Goal: Information Seeking & Learning: Find specific fact

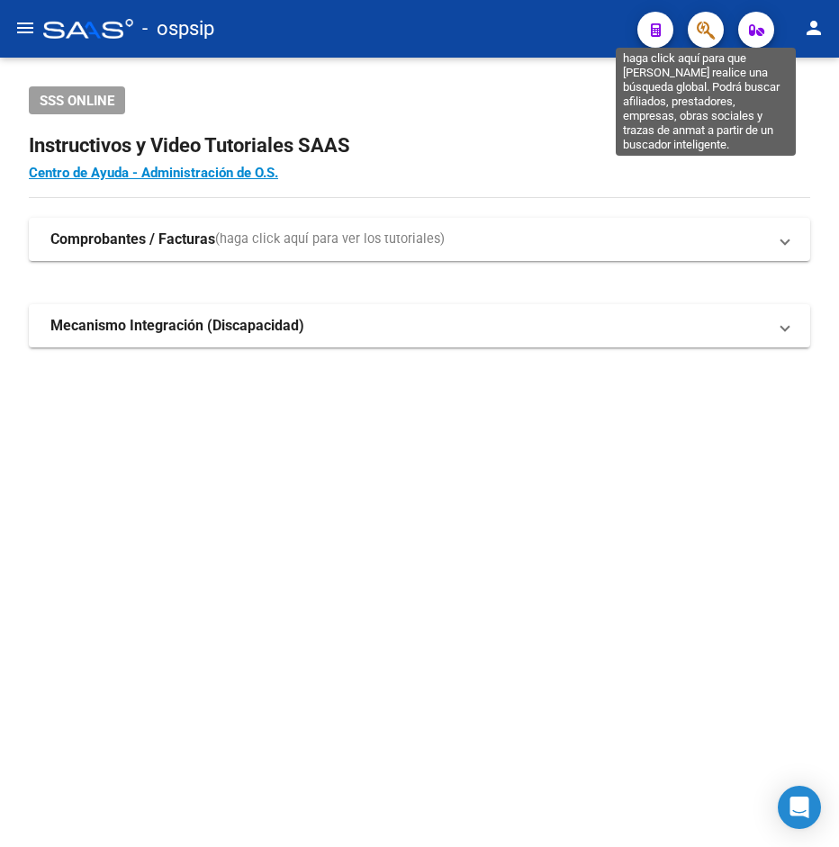
click at [703, 31] on icon "button" at bounding box center [706, 30] width 18 height 21
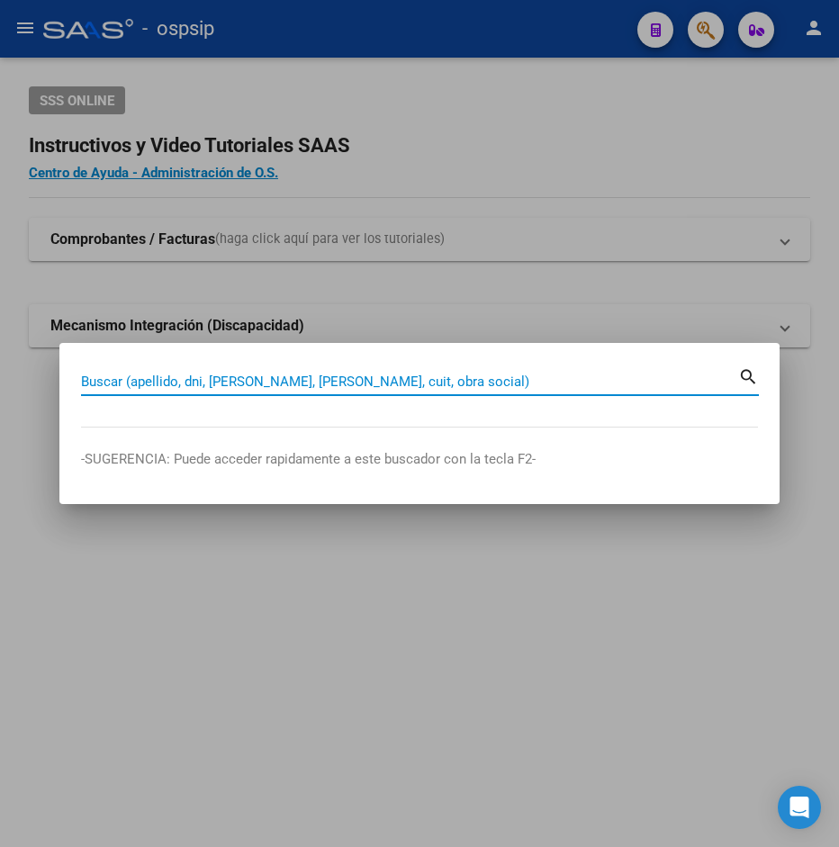
click at [233, 374] on input "Buscar (apellido, dni, cuil, nro traspaso, cuit, obra social)" at bounding box center [409, 382] width 657 height 16
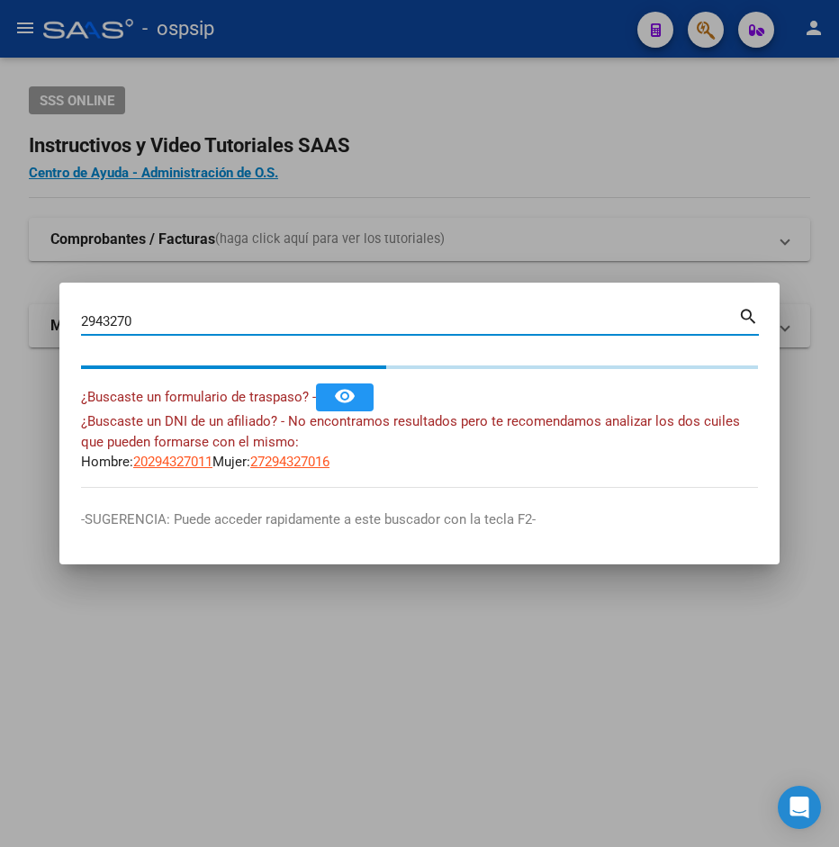
type input "2943270"
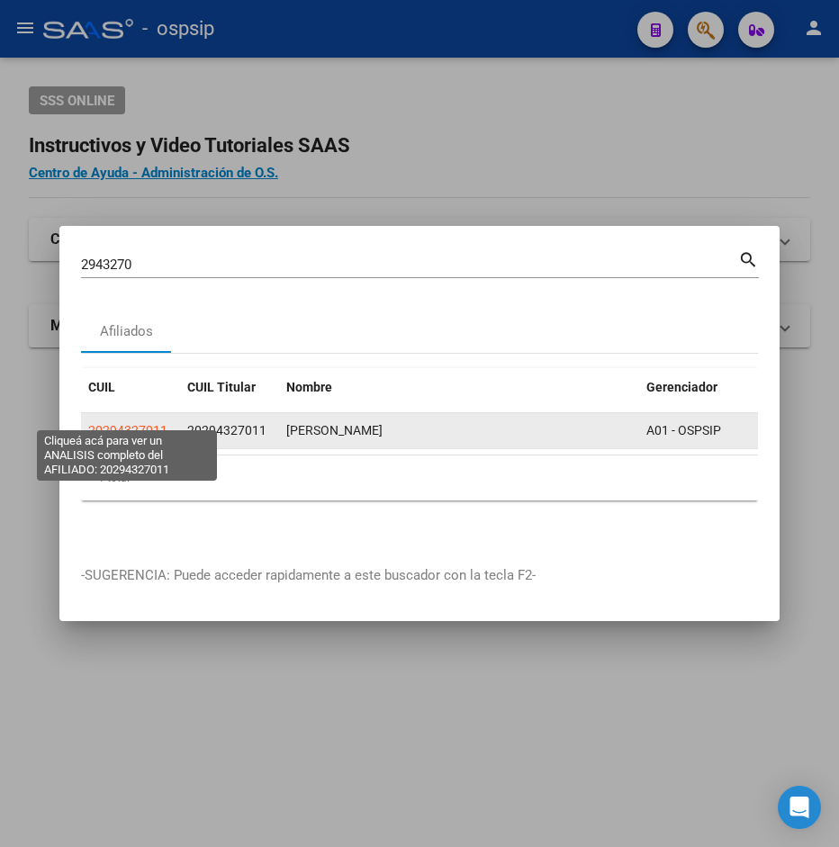
click at [142, 423] on span "20294327011" at bounding box center [127, 430] width 79 height 14
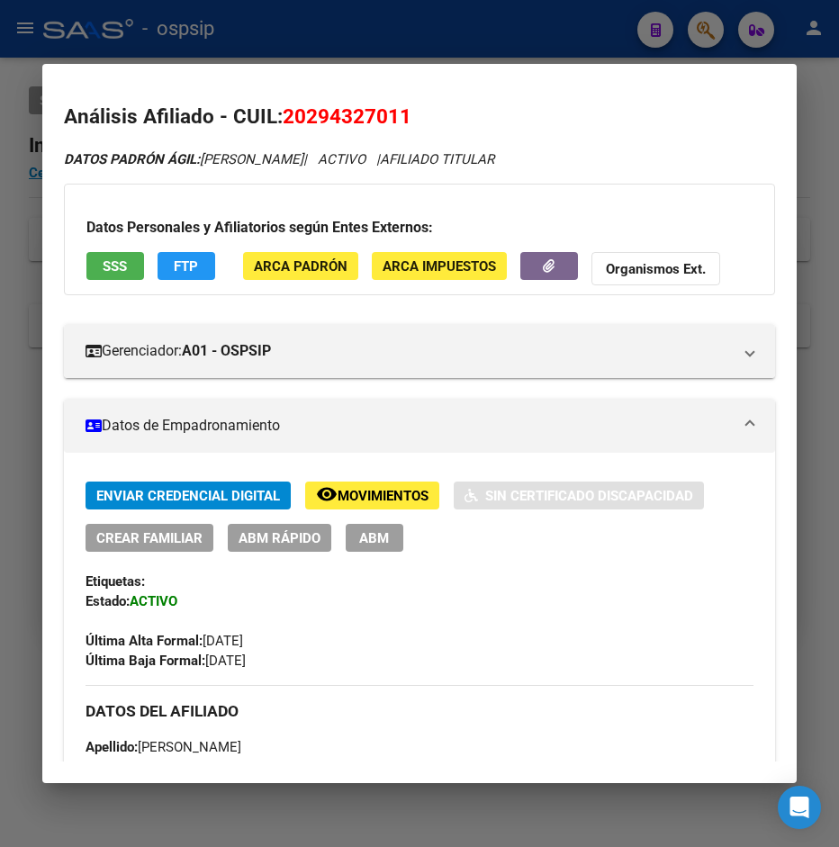
drag, startPoint x: 306, startPoint y: 117, endPoint x: 395, endPoint y: 108, distance: 89.6
click at [395, 108] on span "20294327011" at bounding box center [347, 115] width 129 height 23
copy span "29432701"
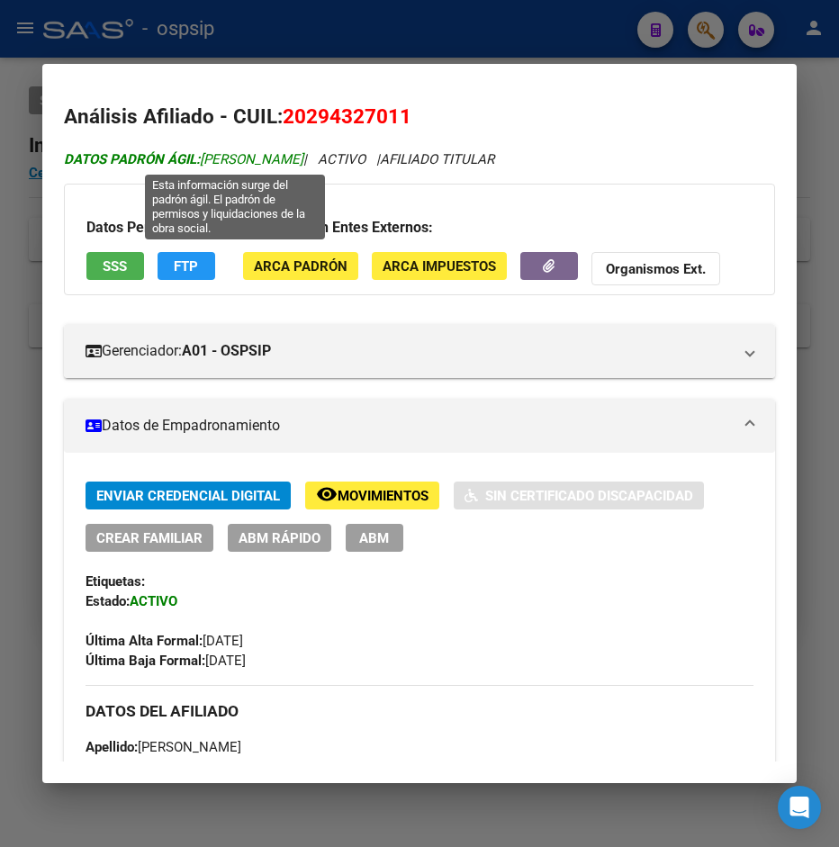
click at [239, 155] on span "DATOS PADRÓN ÁGIL: SANDOVAL GABRIEL SEBASTIAN" at bounding box center [183, 159] width 239 height 16
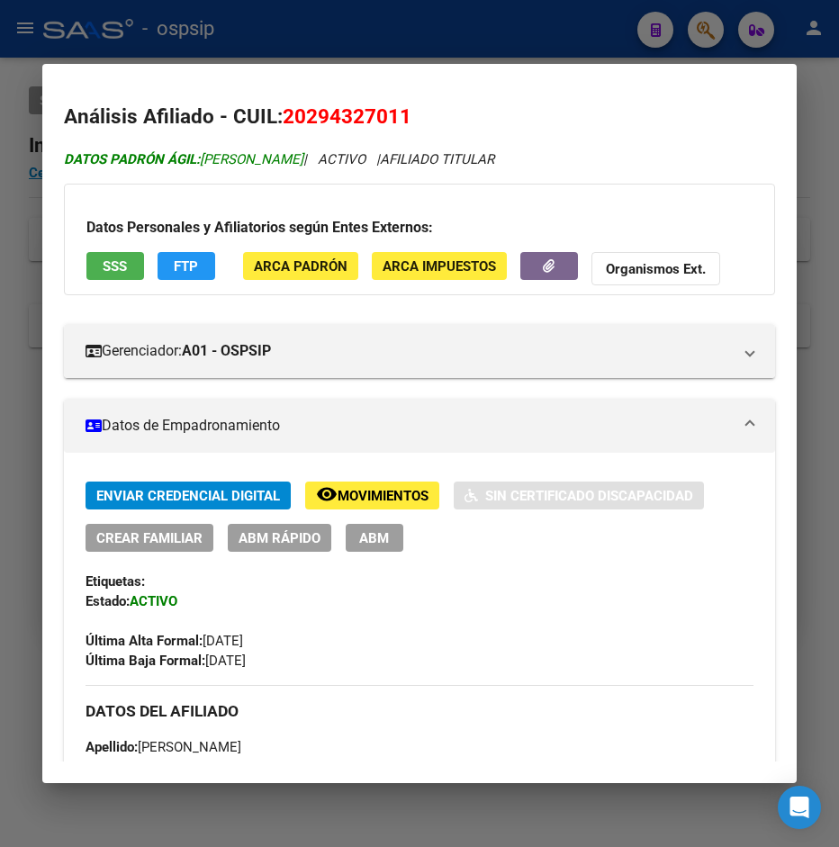
click at [239, 155] on span "DATOS PADRÓN ÁGIL: SANDOVAL GABRIEL SEBASTIAN" at bounding box center [183, 159] width 239 height 16
copy span "SANDOVAL"
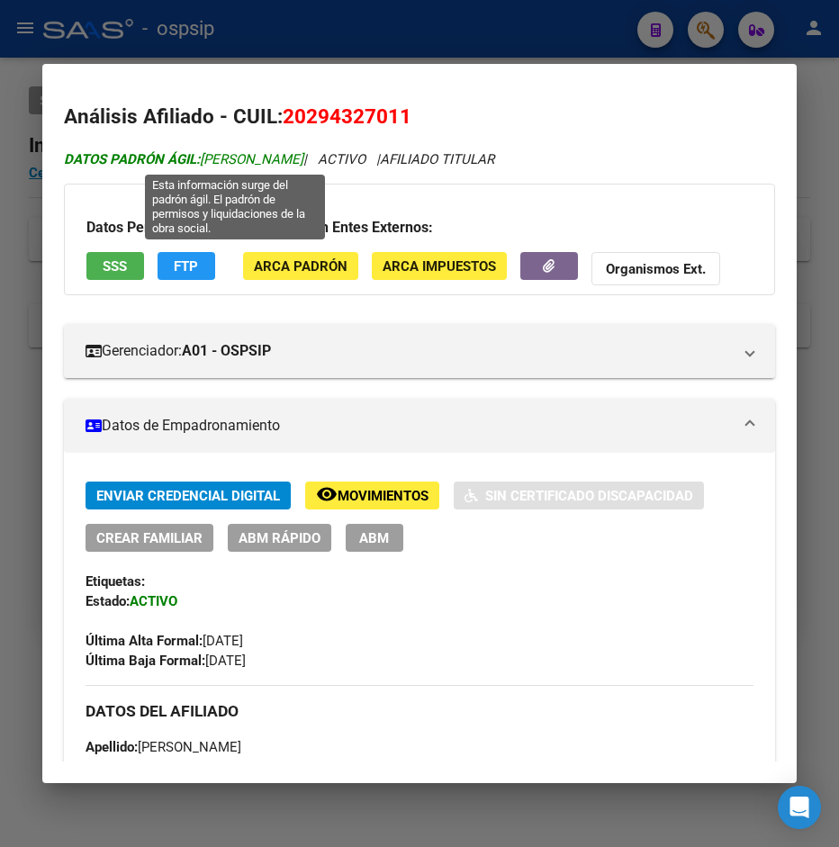
click at [303, 167] on span "DATOS PADRÓN ÁGIL: SANDOVAL GABRIEL SEBASTIAN" at bounding box center [183, 159] width 239 height 16
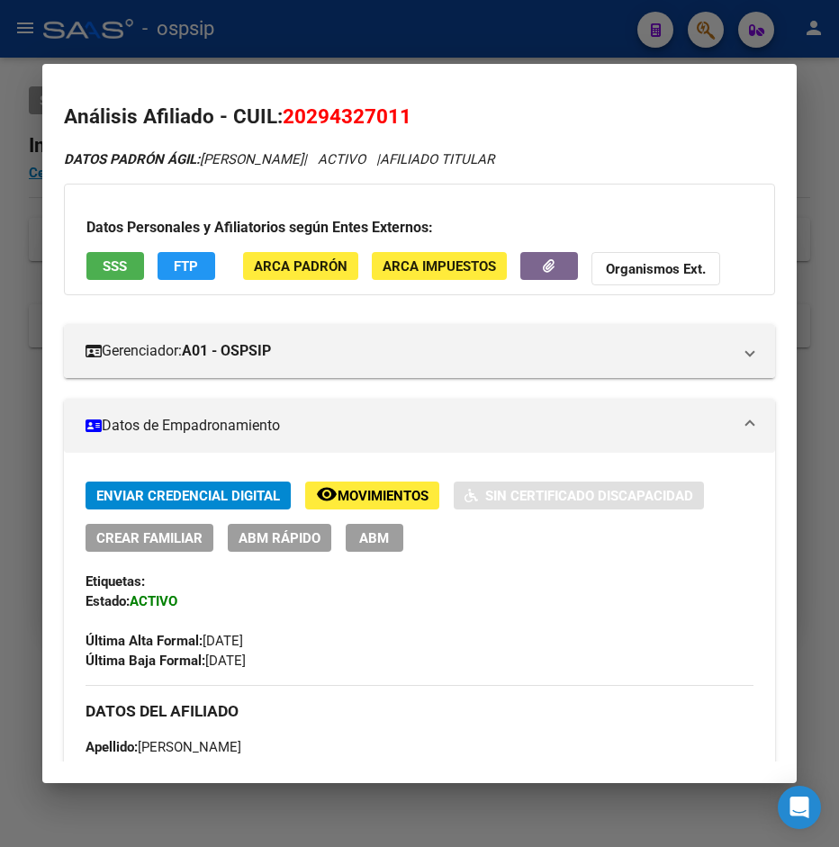
drag, startPoint x: 275, startPoint y: 159, endPoint x: 410, endPoint y: 154, distance: 135.1
click at [410, 154] on icon "DATOS PADRÓN ÁGIL: SANDOVAL GABRIEL SEBASTIAN | ACTIVO | AFILIADO TITULAR" at bounding box center [279, 159] width 430 height 16
copy icon "GABRIEL SEBASTIAN"
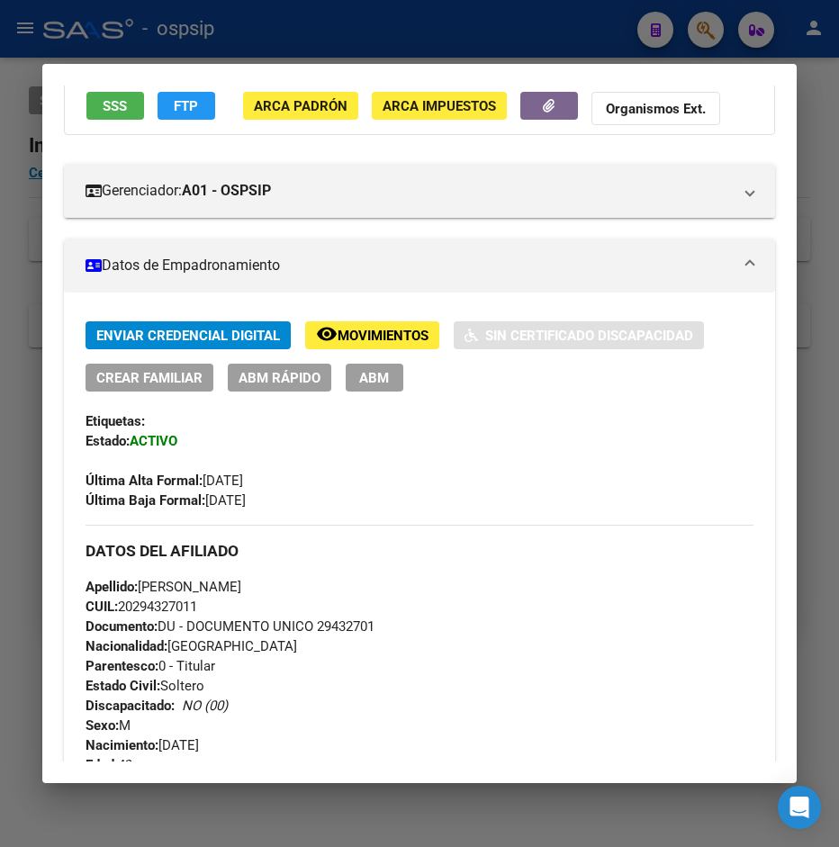
scroll to position [292, 0]
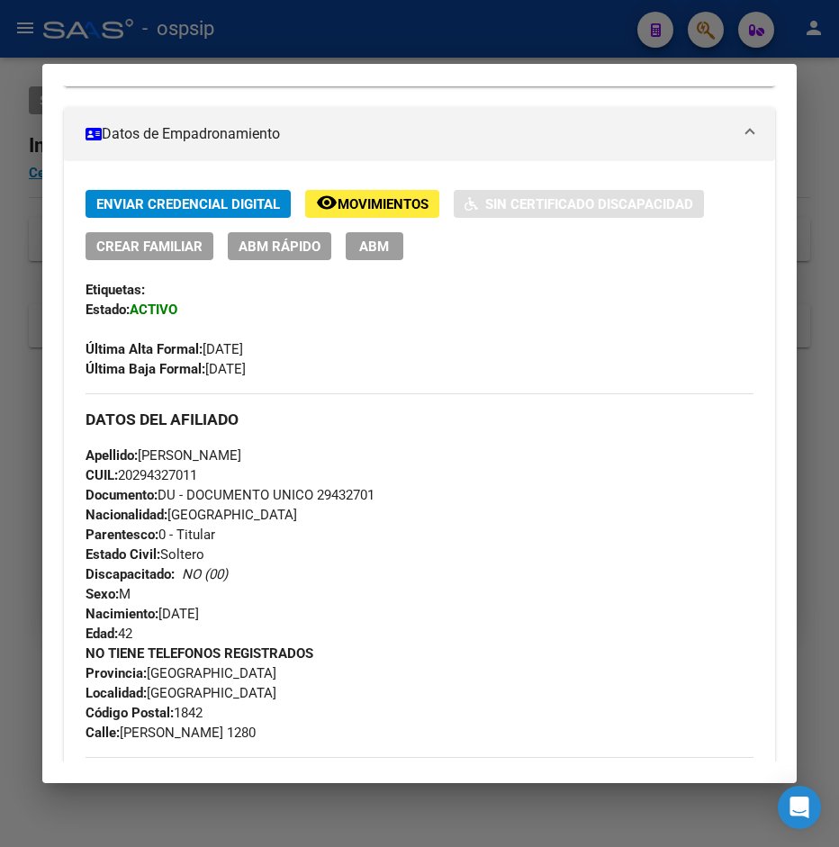
drag, startPoint x: 158, startPoint y: 620, endPoint x: 251, endPoint y: 609, distance: 93.3
click at [251, 609] on div "Apellido: GABRIEL SEBASTIAN SANDOVAL CUIL: 20294327011 Documento: DU - DOCUMENT…" at bounding box center [420, 545] width 669 height 198
copy span "09/11/1982"
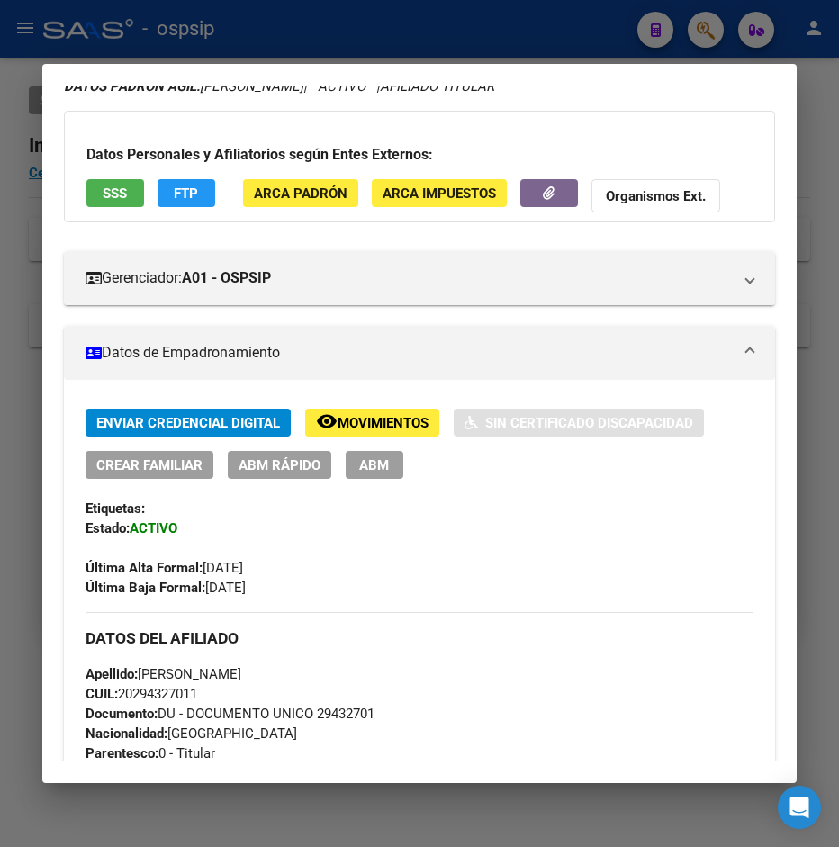
scroll to position [0, 0]
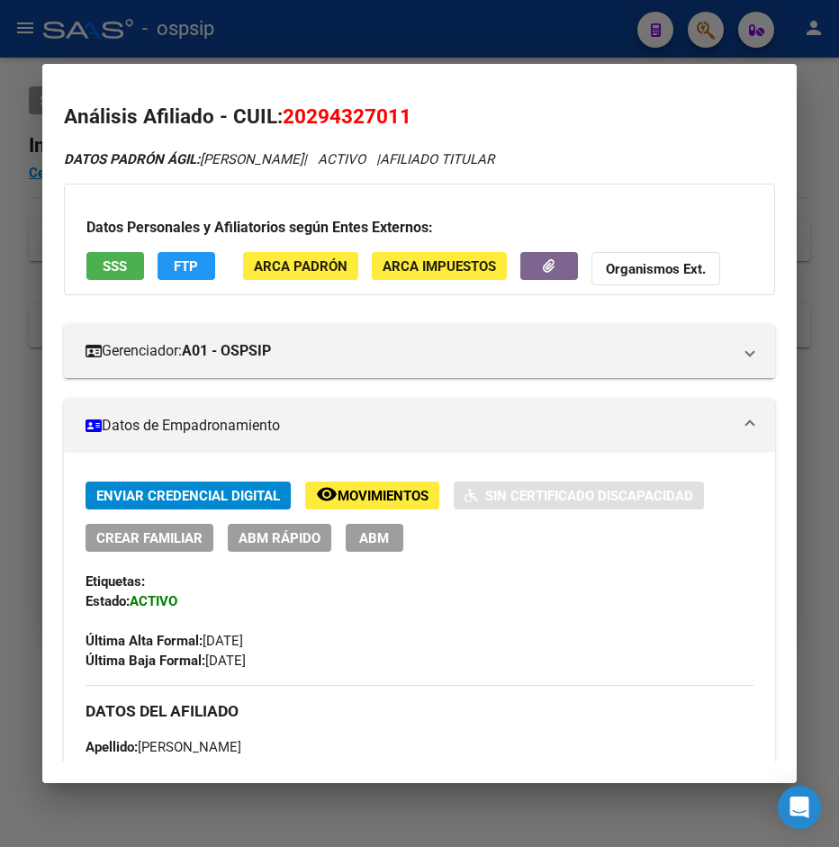
drag, startPoint x: 310, startPoint y: 117, endPoint x: 401, endPoint y: 109, distance: 92.2
click at [401, 109] on span "20294327011" at bounding box center [347, 115] width 129 height 23
copy span "29432701"
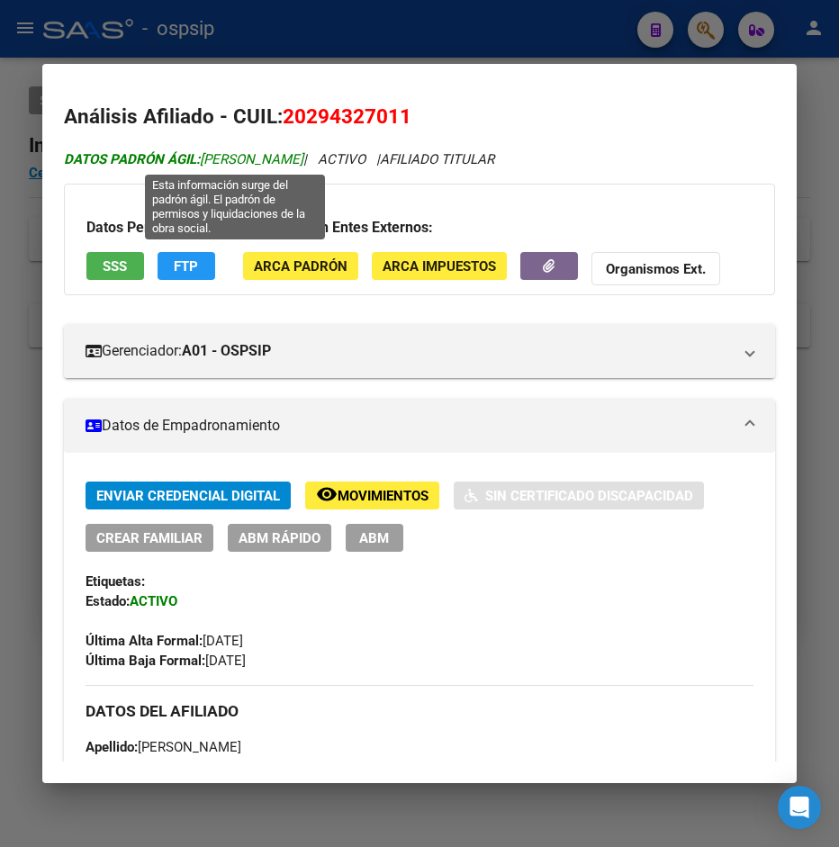
click at [237, 161] on span "DATOS PADRÓN ÁGIL: SANDOVAL GABRIEL SEBASTIAN" at bounding box center [183, 159] width 239 height 16
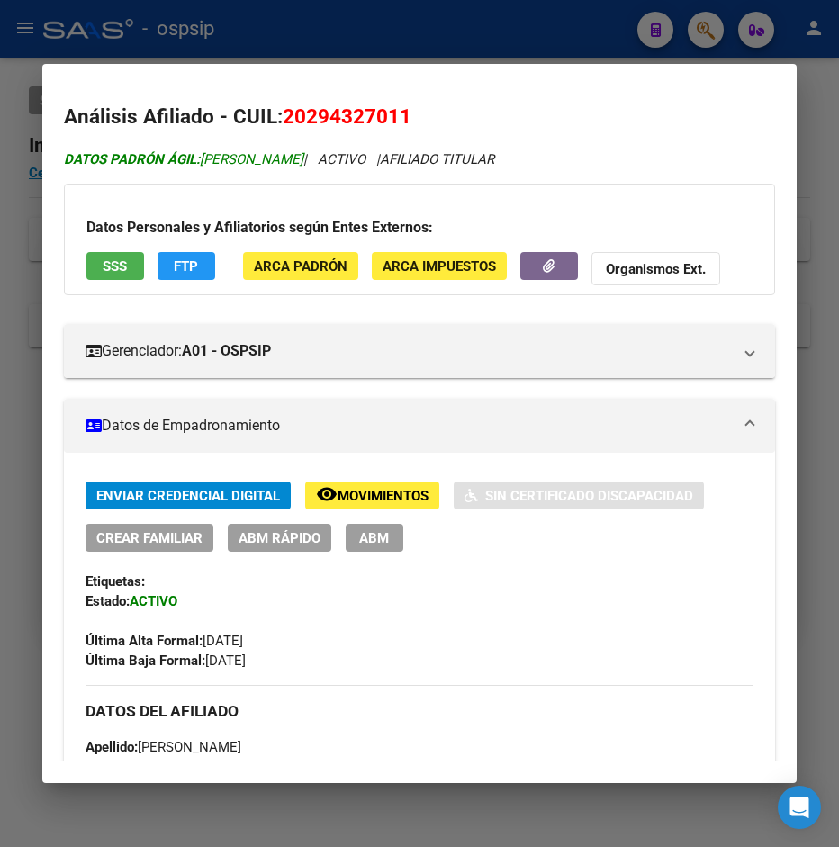
click at [237, 161] on span "DATOS PADRÓN ÁGIL: SANDOVAL GABRIEL SEBASTIAN" at bounding box center [183, 159] width 239 height 16
copy span "SANDOVAL"
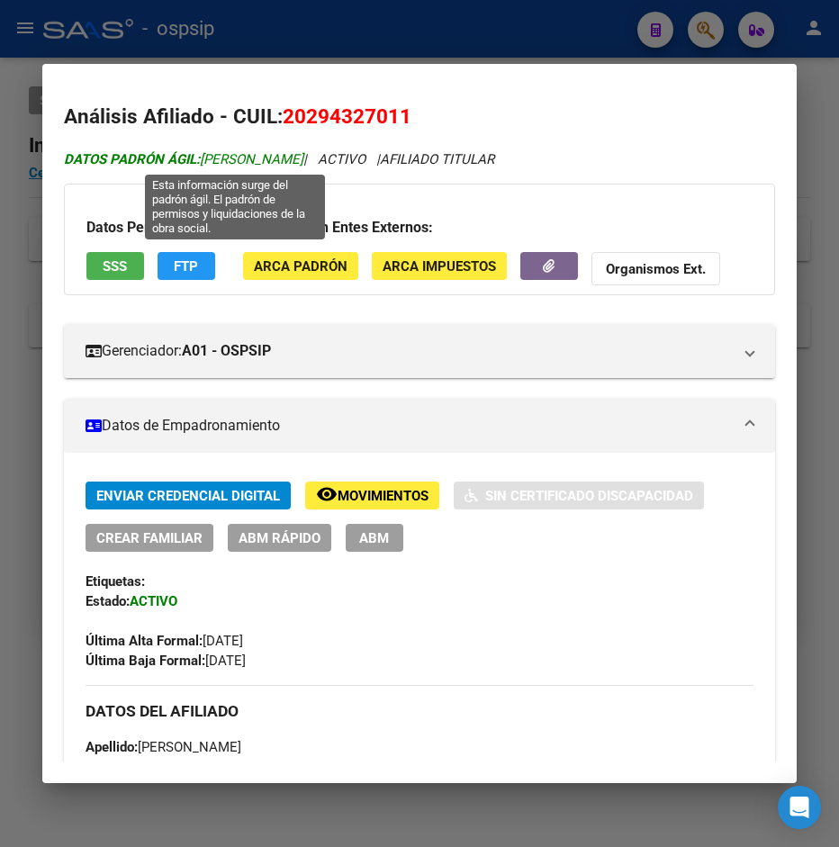
click at [303, 158] on span "DATOS PADRÓN ÁGIL: SANDOVAL GABRIEL SEBASTIAN" at bounding box center [183, 159] width 239 height 16
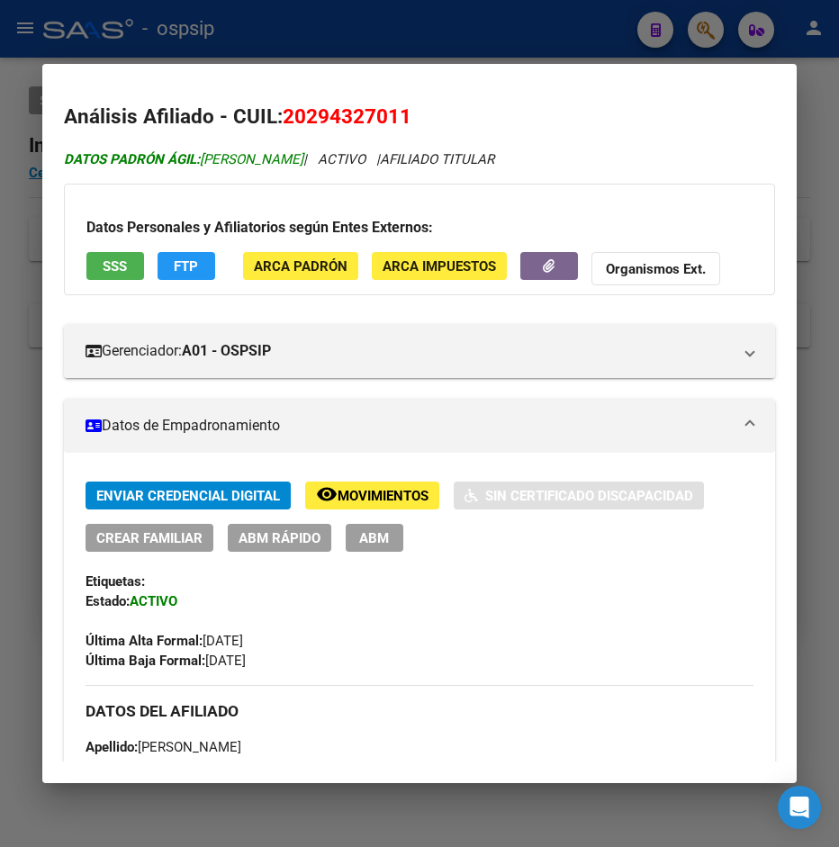
click at [303, 158] on span "DATOS PADRÓN ÁGIL: SANDOVAL GABRIEL SEBASTIAN" at bounding box center [183, 159] width 239 height 16
drag, startPoint x: 272, startPoint y: 154, endPoint x: 402, endPoint y: 143, distance: 131.0
copy span "GABRIEL SEBASTIAN"
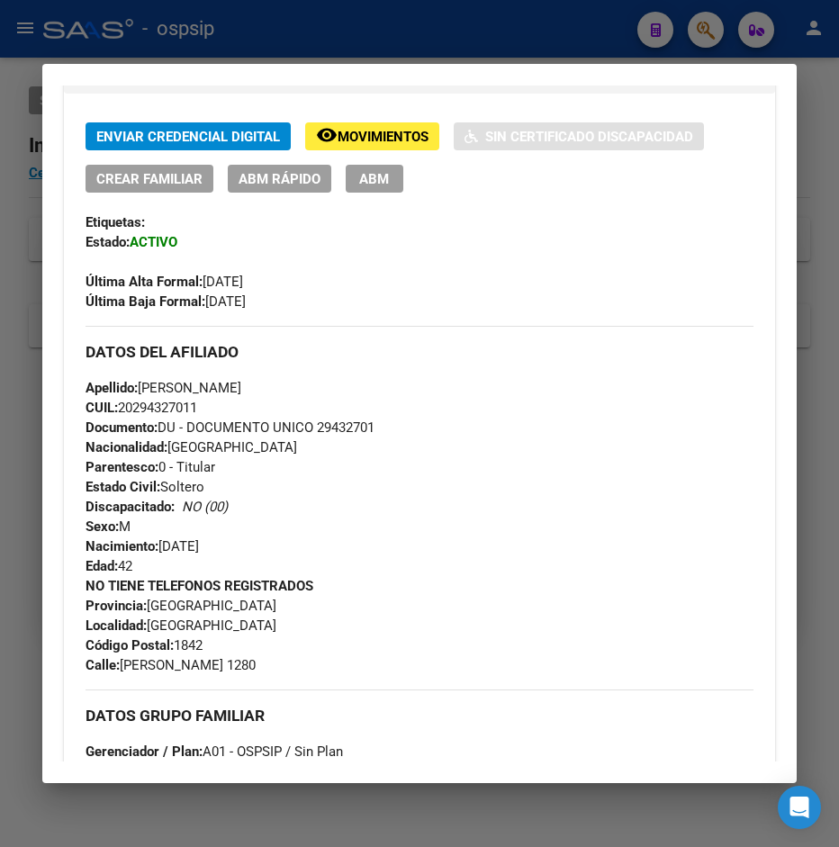
scroll to position [389, 0]
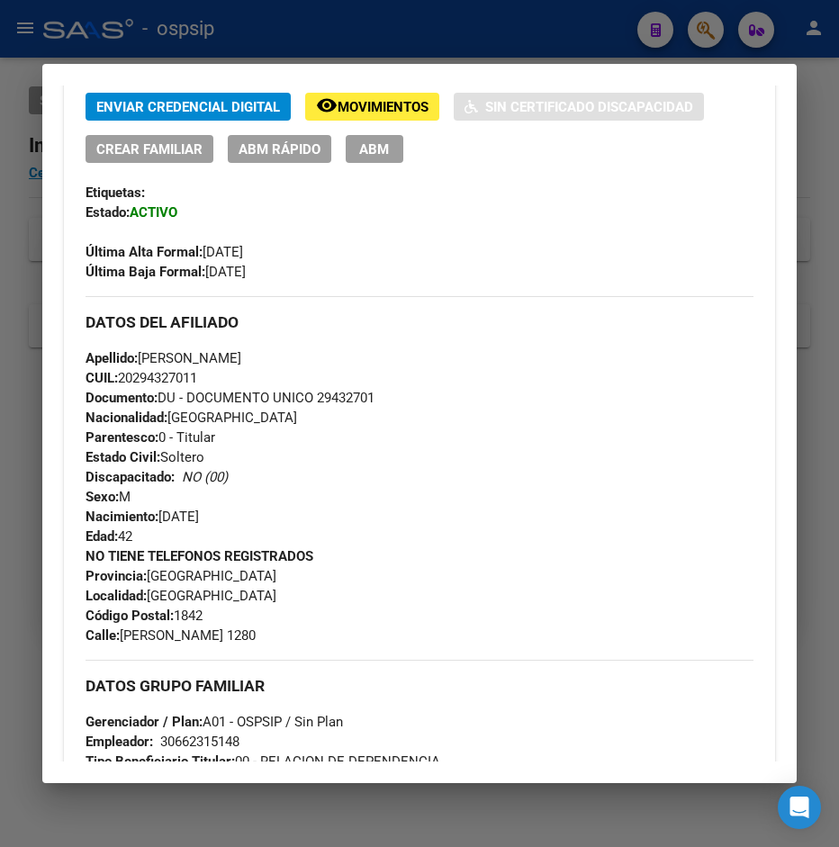
drag, startPoint x: 163, startPoint y: 514, endPoint x: 250, endPoint y: 516, distance: 87.3
click at [250, 516] on div "Apellido: GABRIEL SEBASTIAN SANDOVAL CUIL: 20294327011 Documento: DU - DOCUMENT…" at bounding box center [420, 447] width 669 height 198
copy span "09/11/1982"
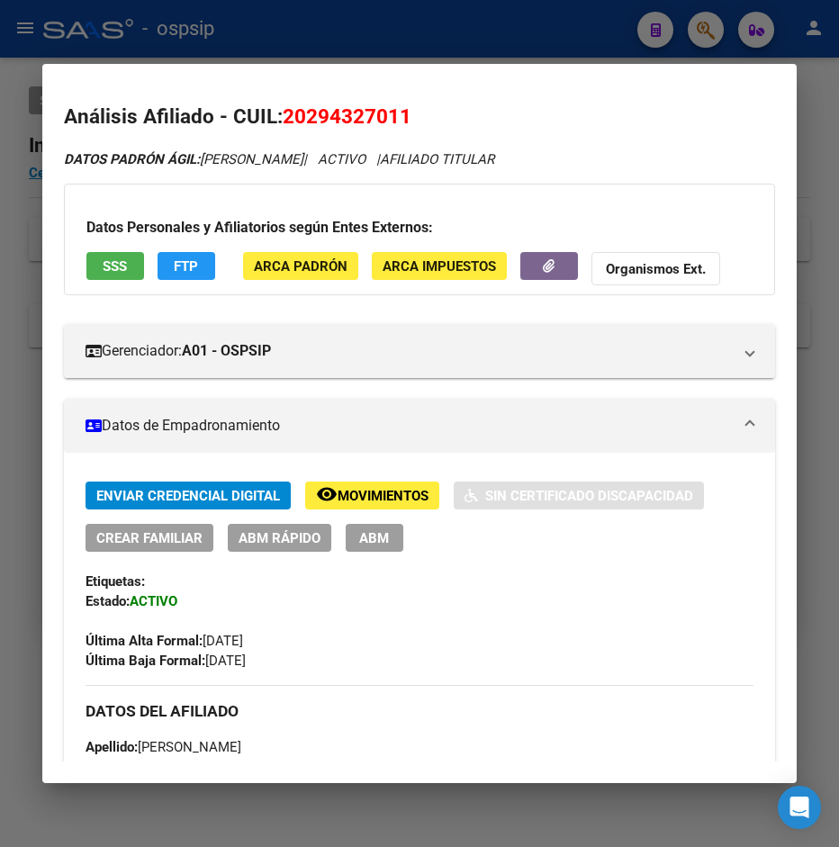
drag, startPoint x: 307, startPoint y: 114, endPoint x: 397, endPoint y: 103, distance: 90.8
click at [397, 103] on h2 "Análisis Afiliado - CUIL: 20294327011" at bounding box center [420, 117] width 712 height 31
click at [391, 39] on div at bounding box center [419, 423] width 839 height 847
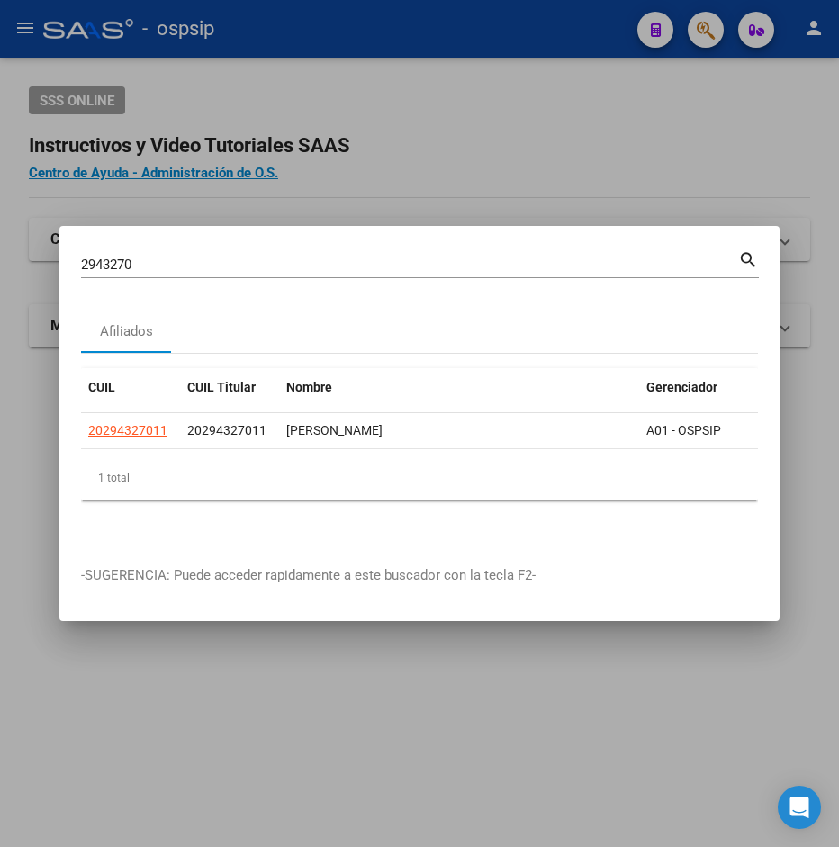
click at [391, 39] on div at bounding box center [419, 423] width 839 height 847
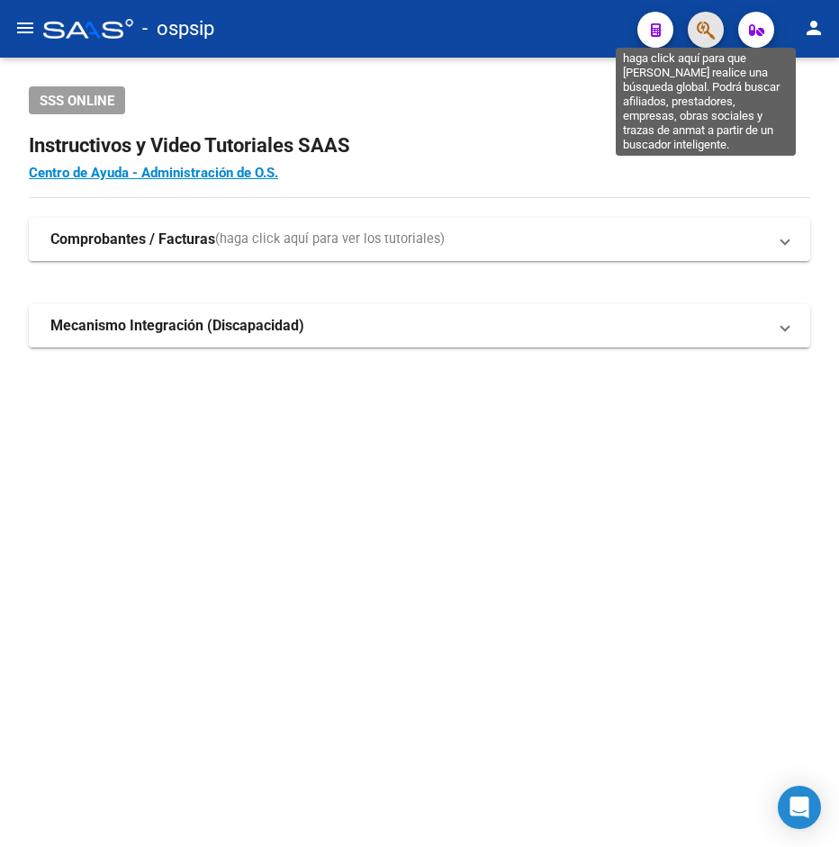
click at [704, 31] on icon "button" at bounding box center [706, 30] width 18 height 21
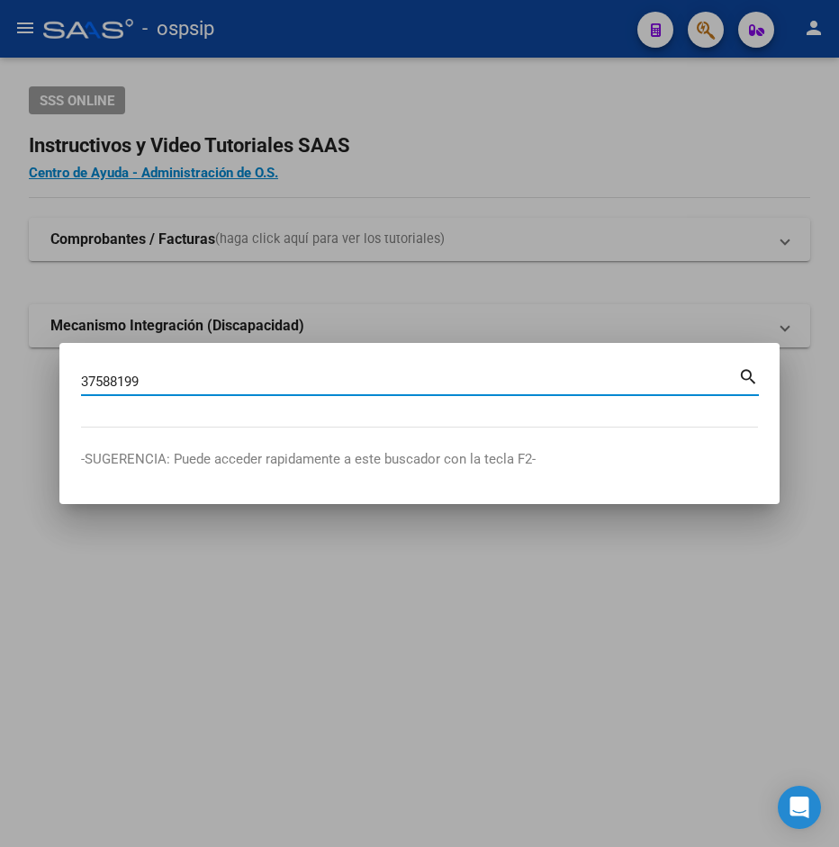
type input "37588199"
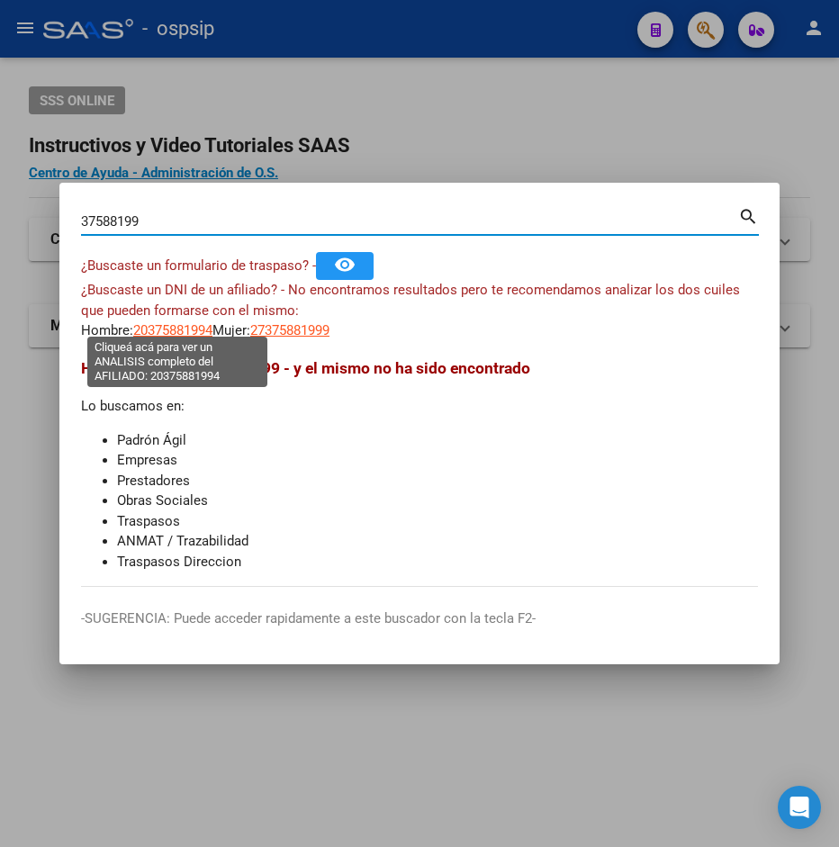
click at [167, 324] on span "20375881994" at bounding box center [172, 330] width 79 height 16
type textarea "20375881994"
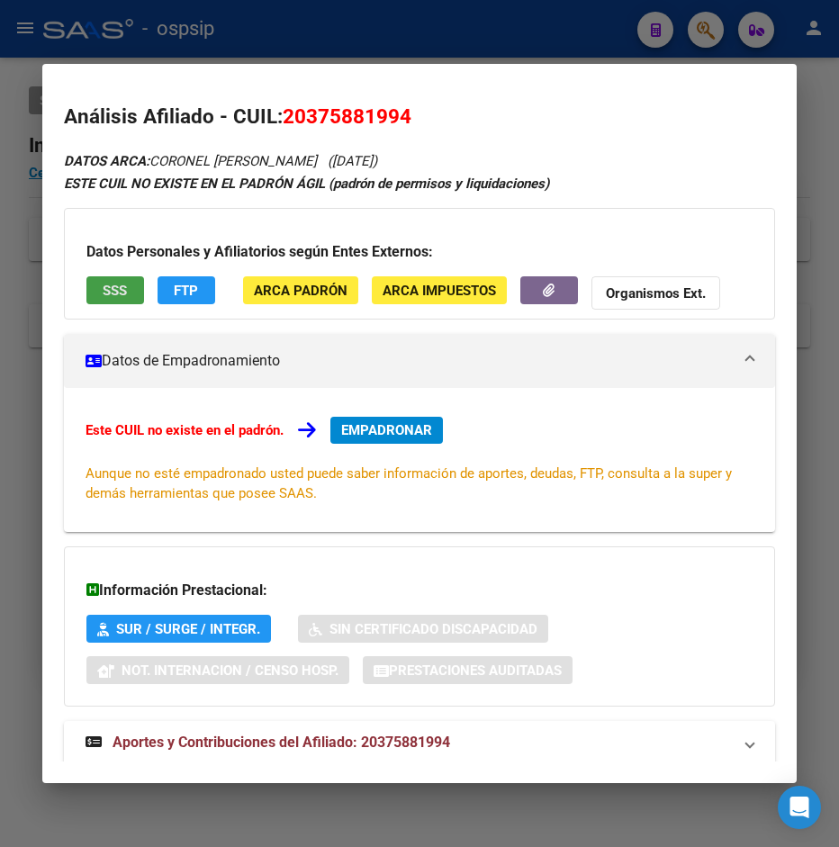
click at [122, 291] on span "SSS" at bounding box center [115, 291] width 24 height 16
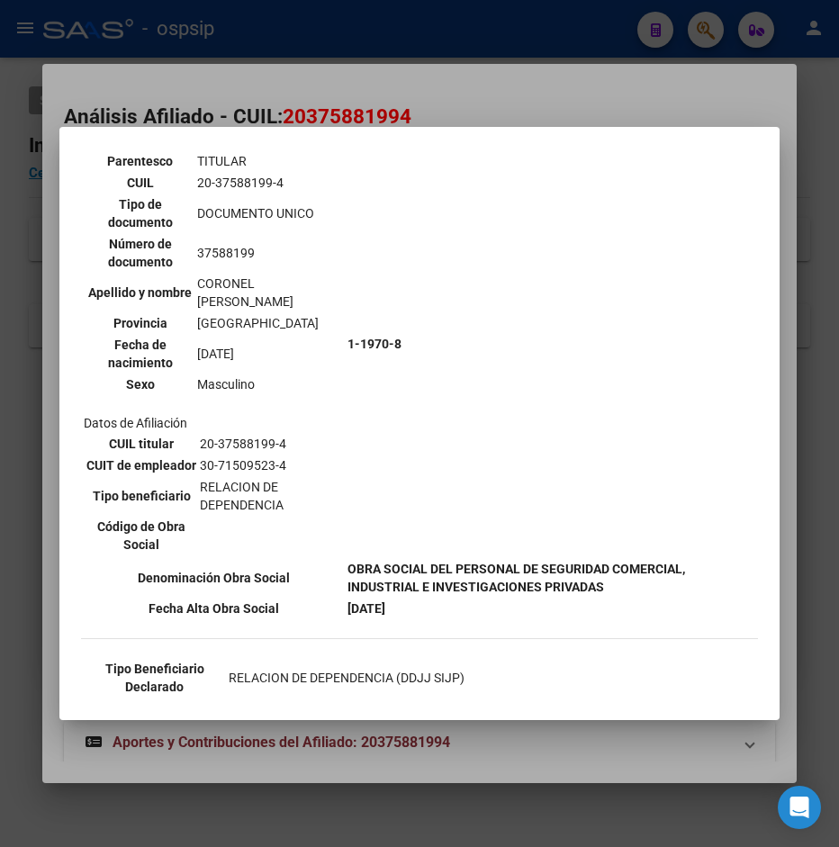
scroll to position [194, 0]
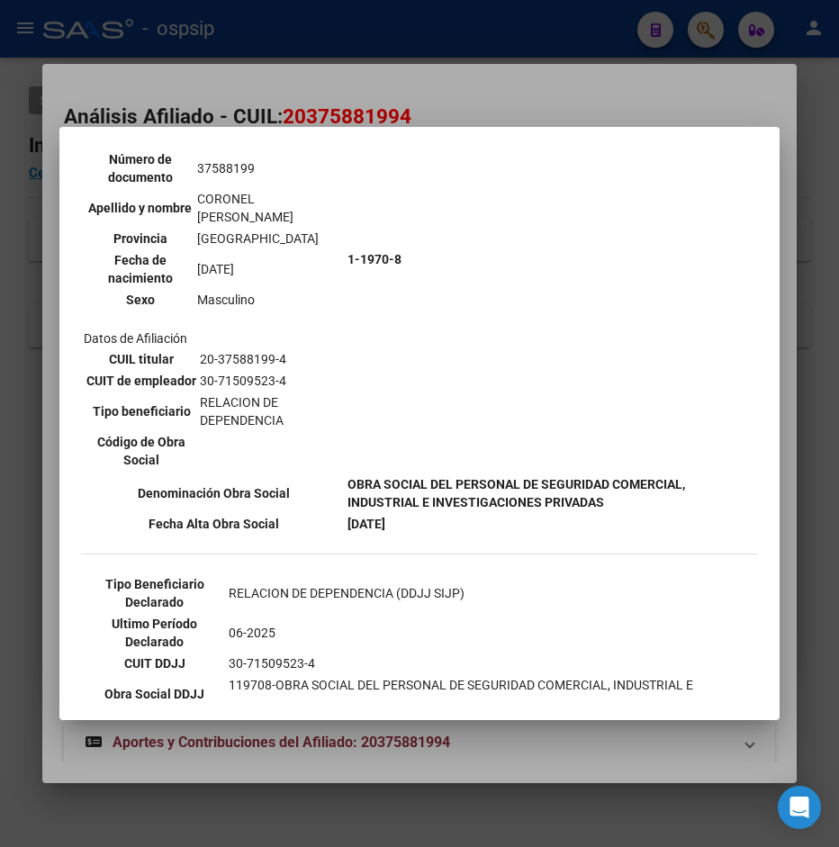
click at [502, 94] on div at bounding box center [419, 423] width 839 height 847
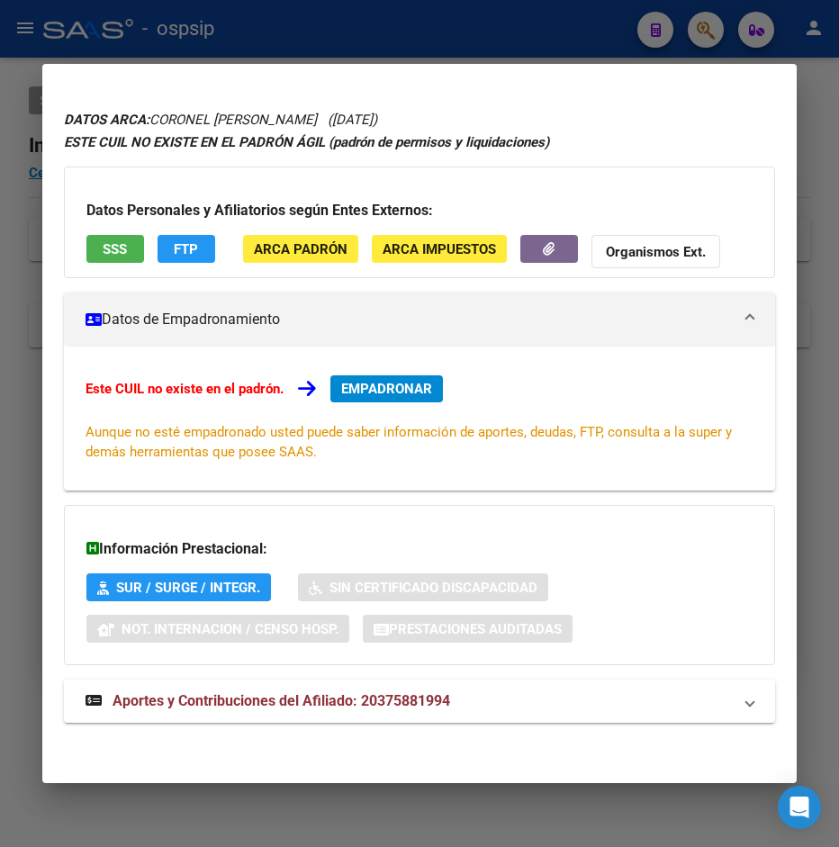
scroll to position [44, 0]
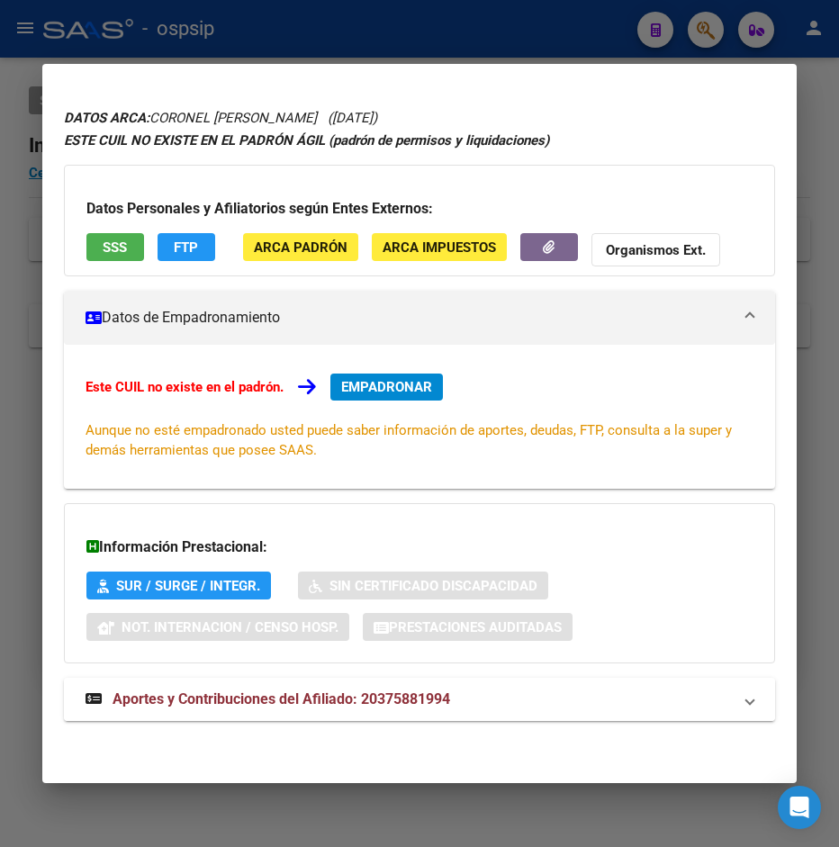
click at [340, 704] on span "Aportes y Contribuciones del Afiliado: 20375881994" at bounding box center [282, 698] width 338 height 17
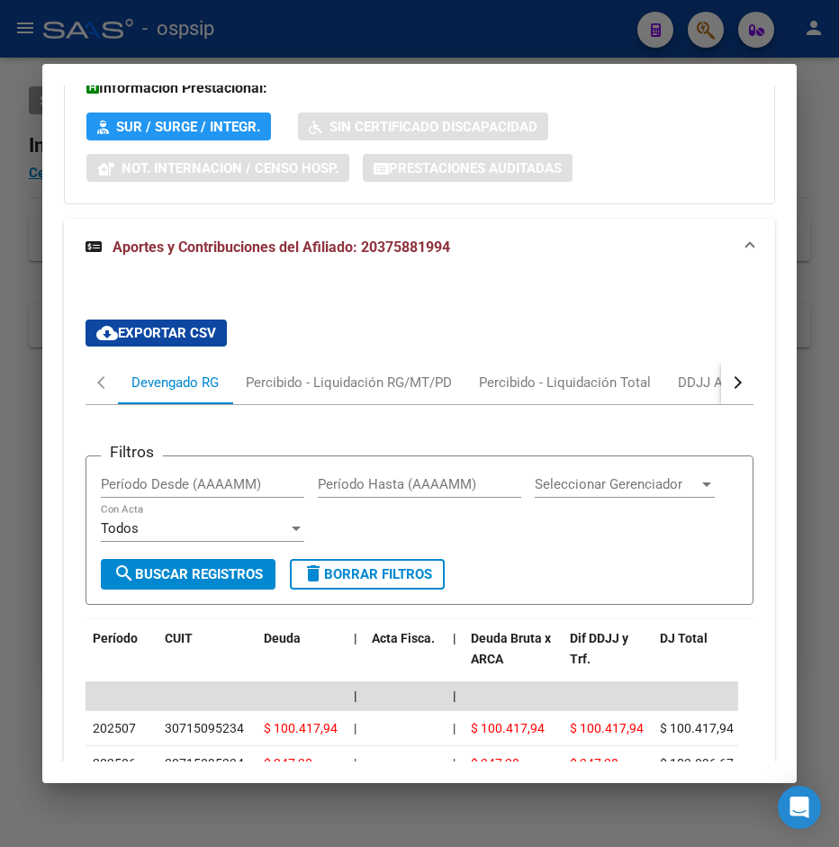
scroll to position [441, 0]
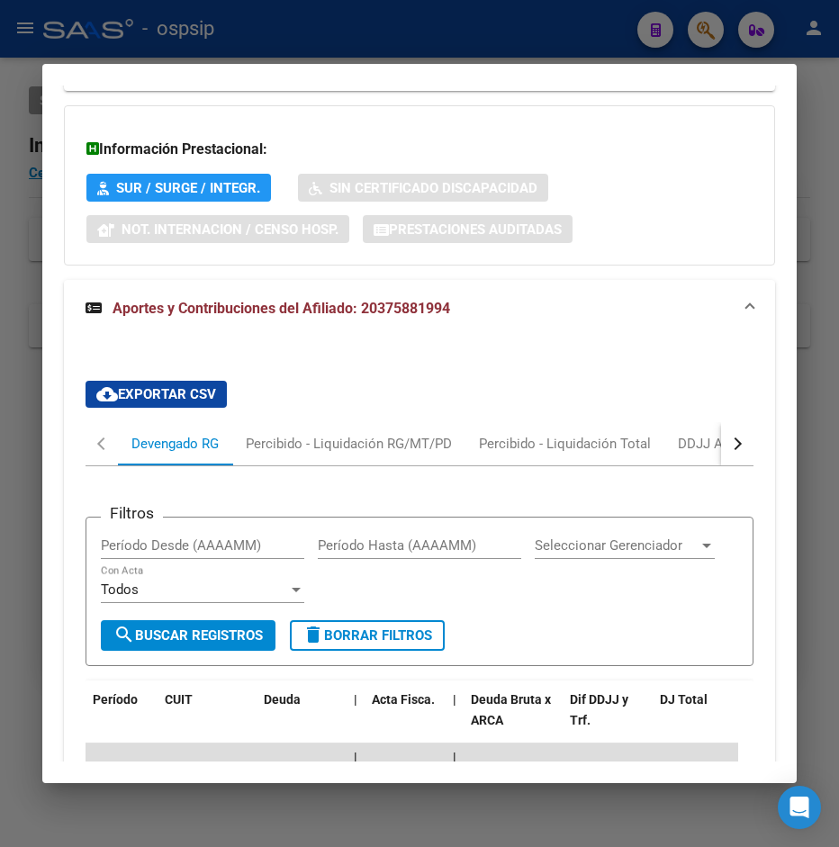
click at [729, 447] on div "button" at bounding box center [735, 443] width 13 height 13
click at [721, 450] on button "button" at bounding box center [737, 443] width 32 height 43
click at [627, 443] on div "ARCA Relaciones Laborales" at bounding box center [614, 444] width 168 height 20
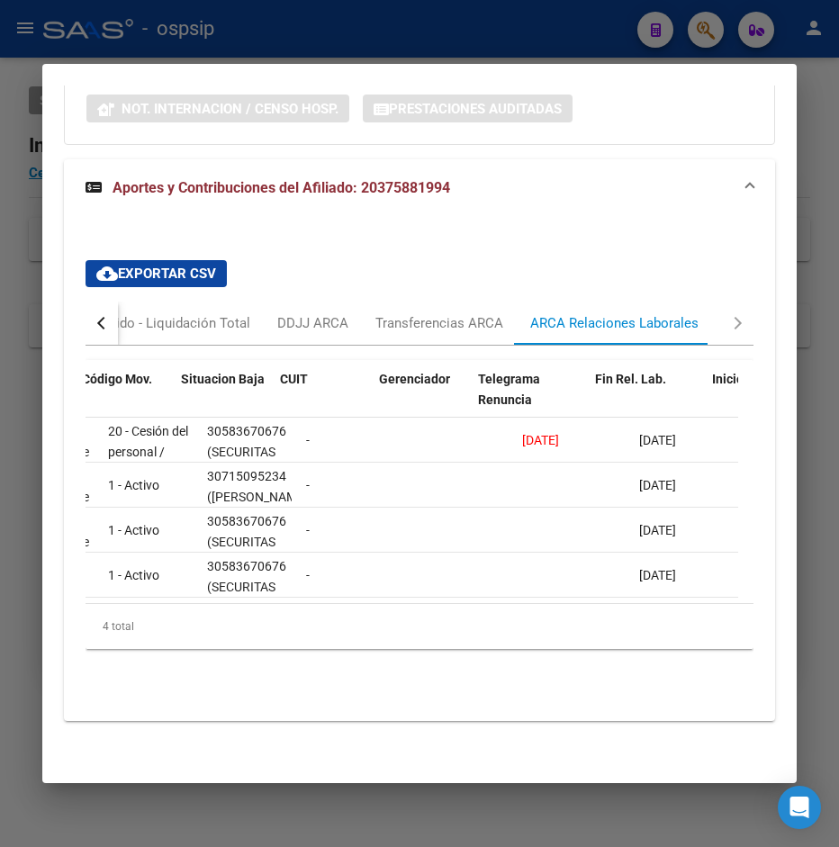
scroll to position [0, 182]
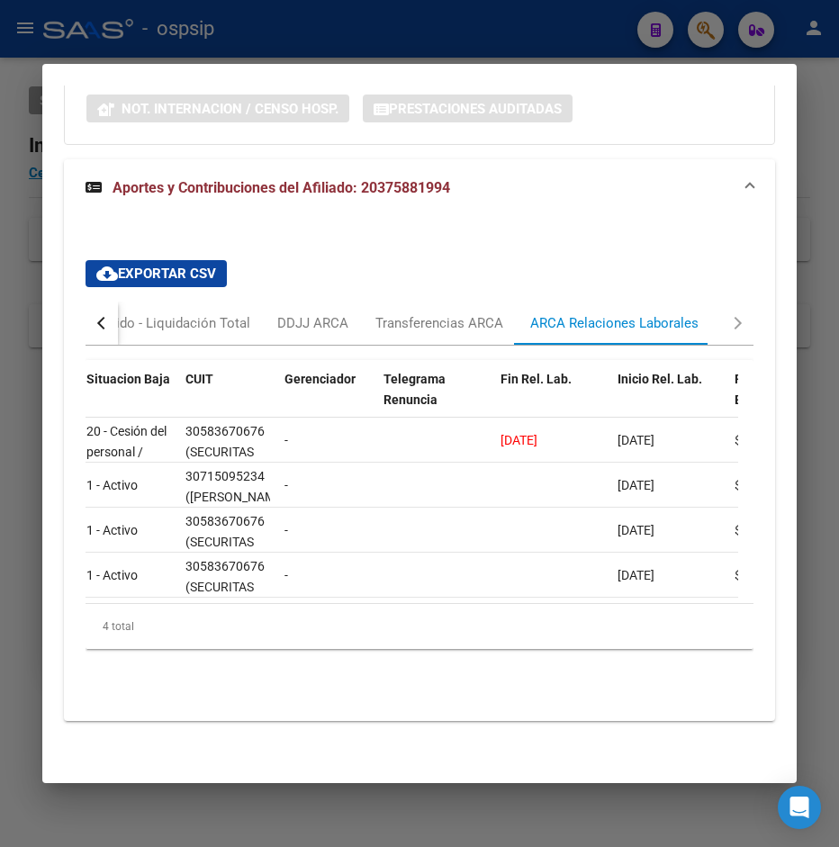
click at [455, 32] on div at bounding box center [419, 423] width 839 height 847
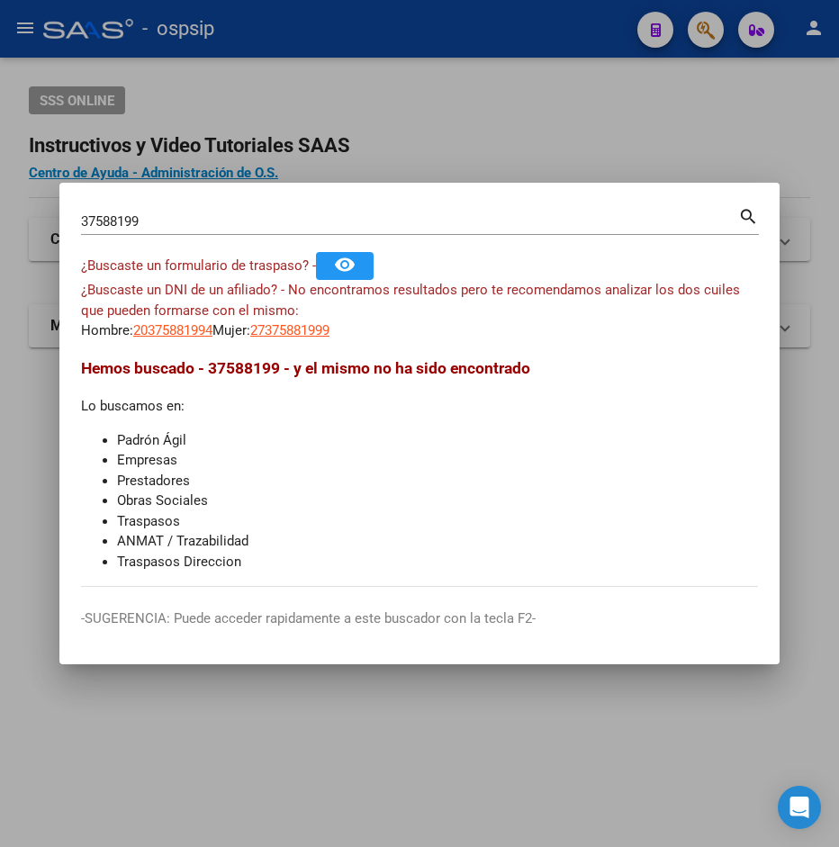
click at [411, 150] on div at bounding box center [419, 423] width 839 height 847
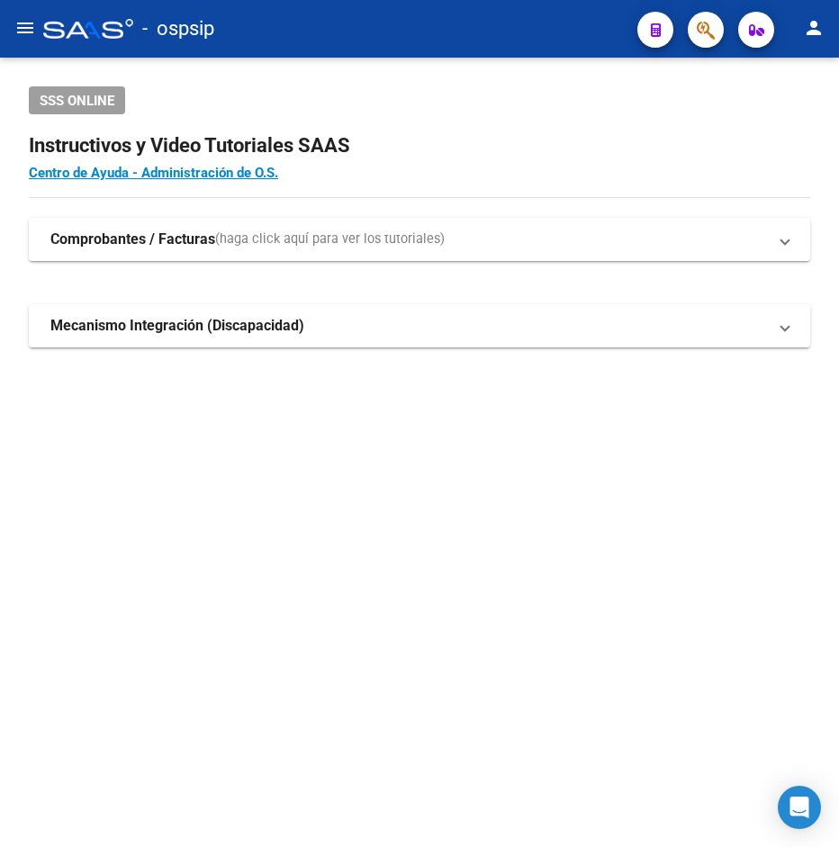
click at [703, 41] on span "button" at bounding box center [706, 30] width 18 height 37
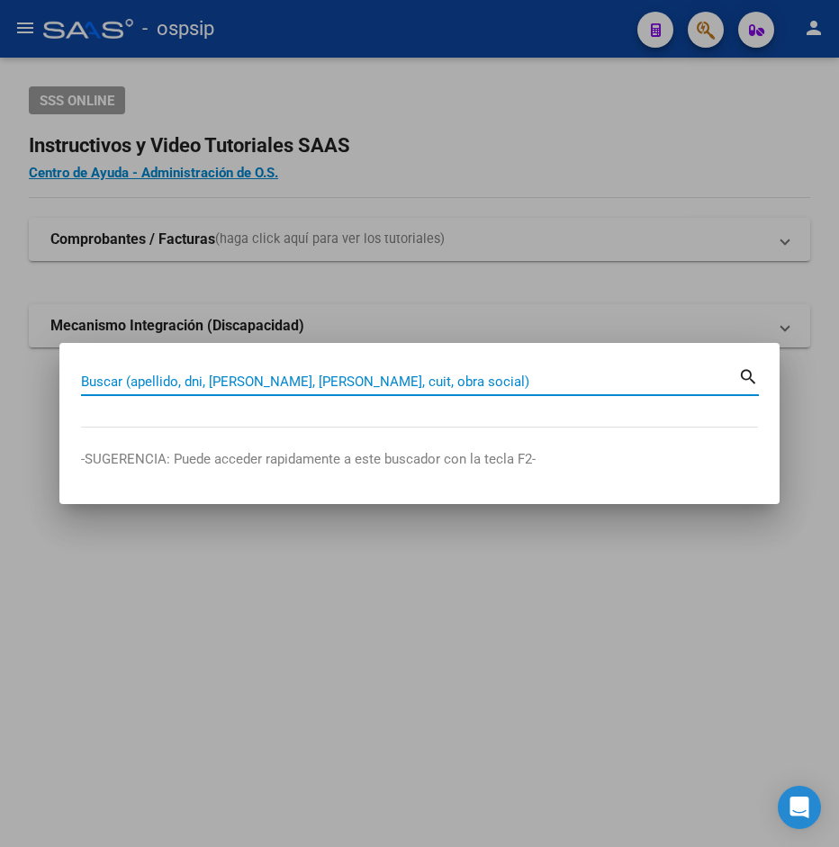
paste input "37588199"
type input "37588199"
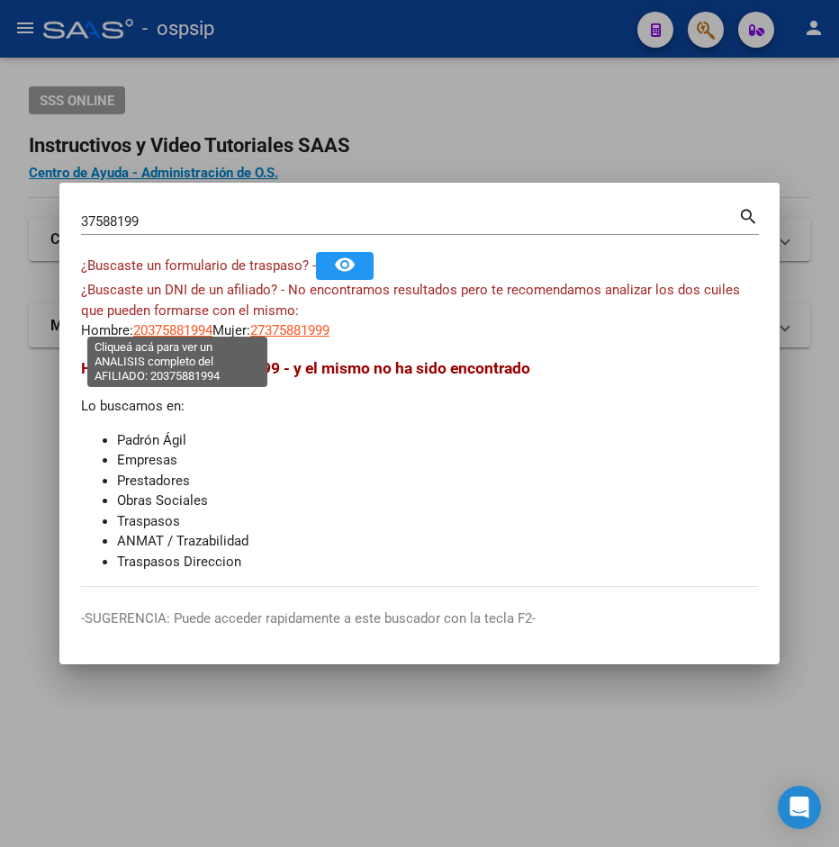
click at [203, 322] on span "20375881994" at bounding box center [172, 330] width 79 height 16
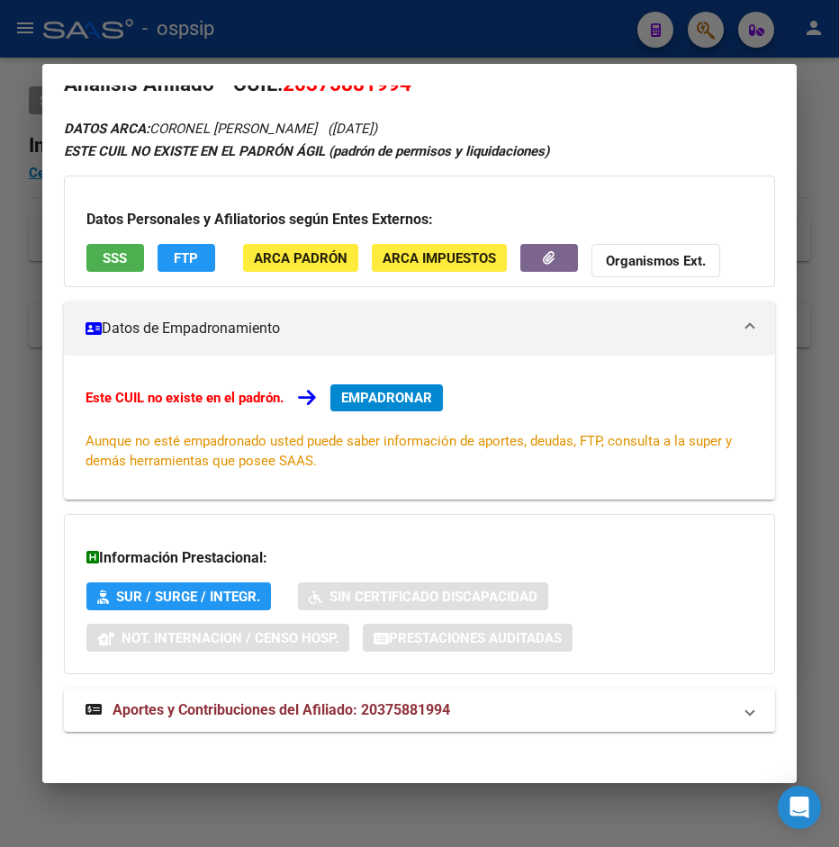
scroll to position [44, 0]
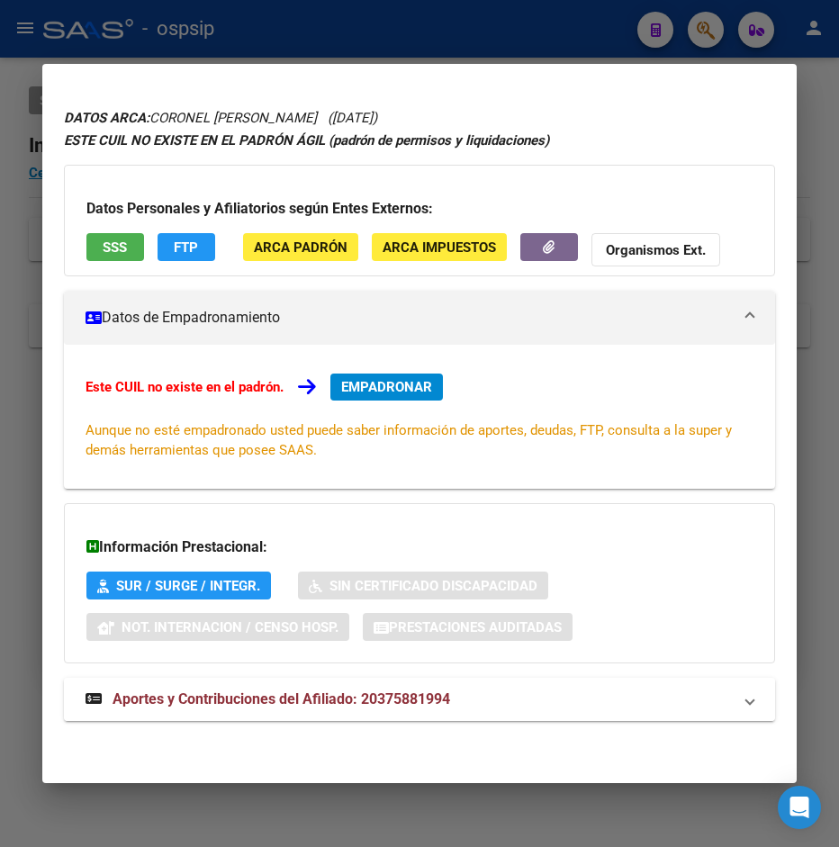
click at [316, 697] on span "Aportes y Contribuciones del Afiliado: 20375881994" at bounding box center [282, 698] width 338 height 17
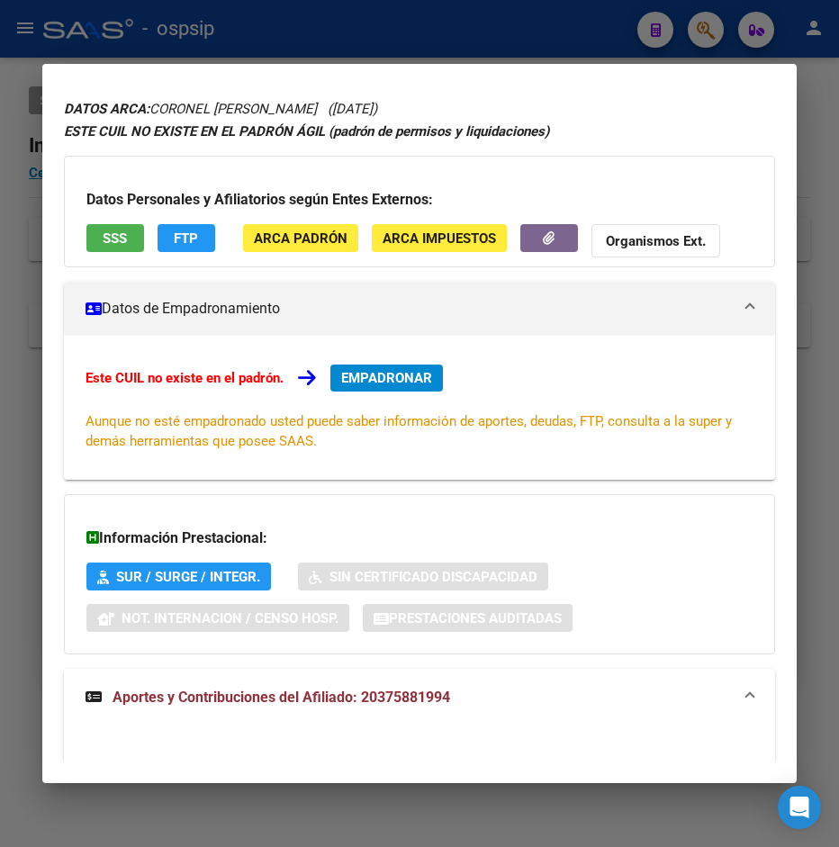
scroll to position [0, 0]
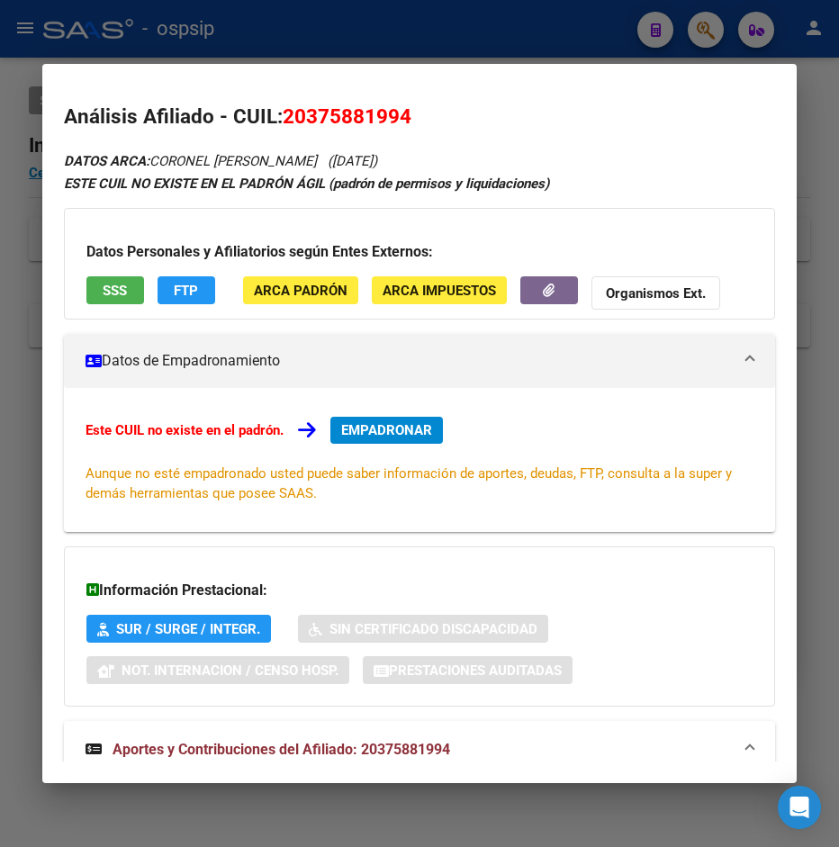
click at [318, 32] on div at bounding box center [419, 423] width 839 height 847
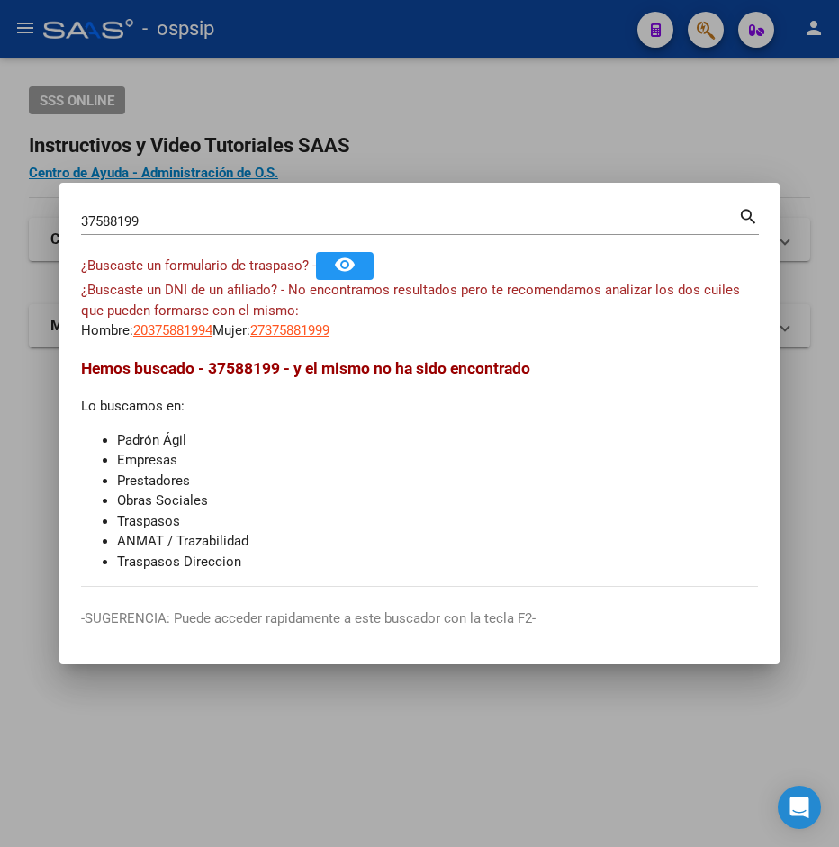
click at [331, 106] on div at bounding box center [419, 423] width 839 height 847
